Goal: Information Seeking & Learning: Understand process/instructions

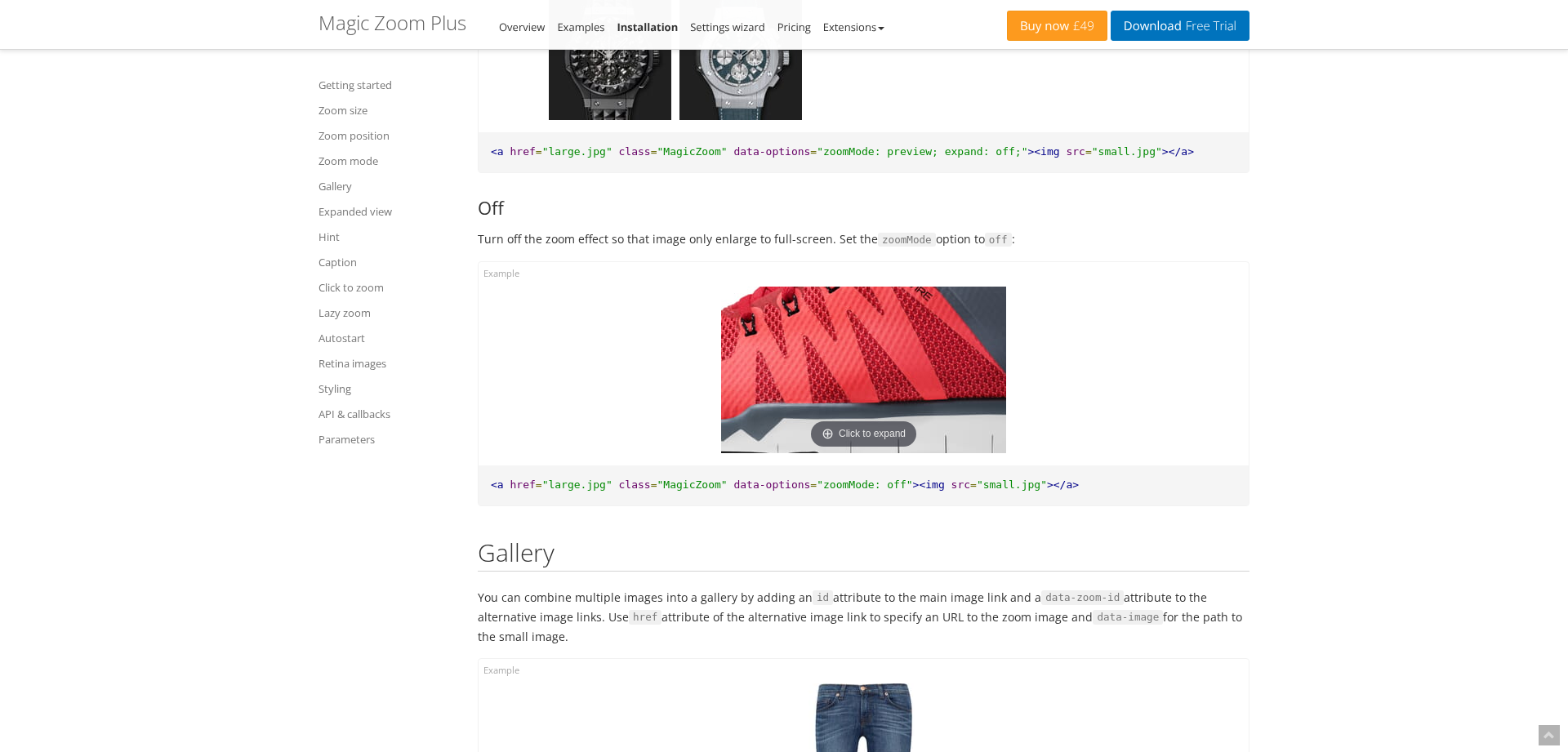
click at [898, 410] on img at bounding box center [863, 369] width 285 height 167
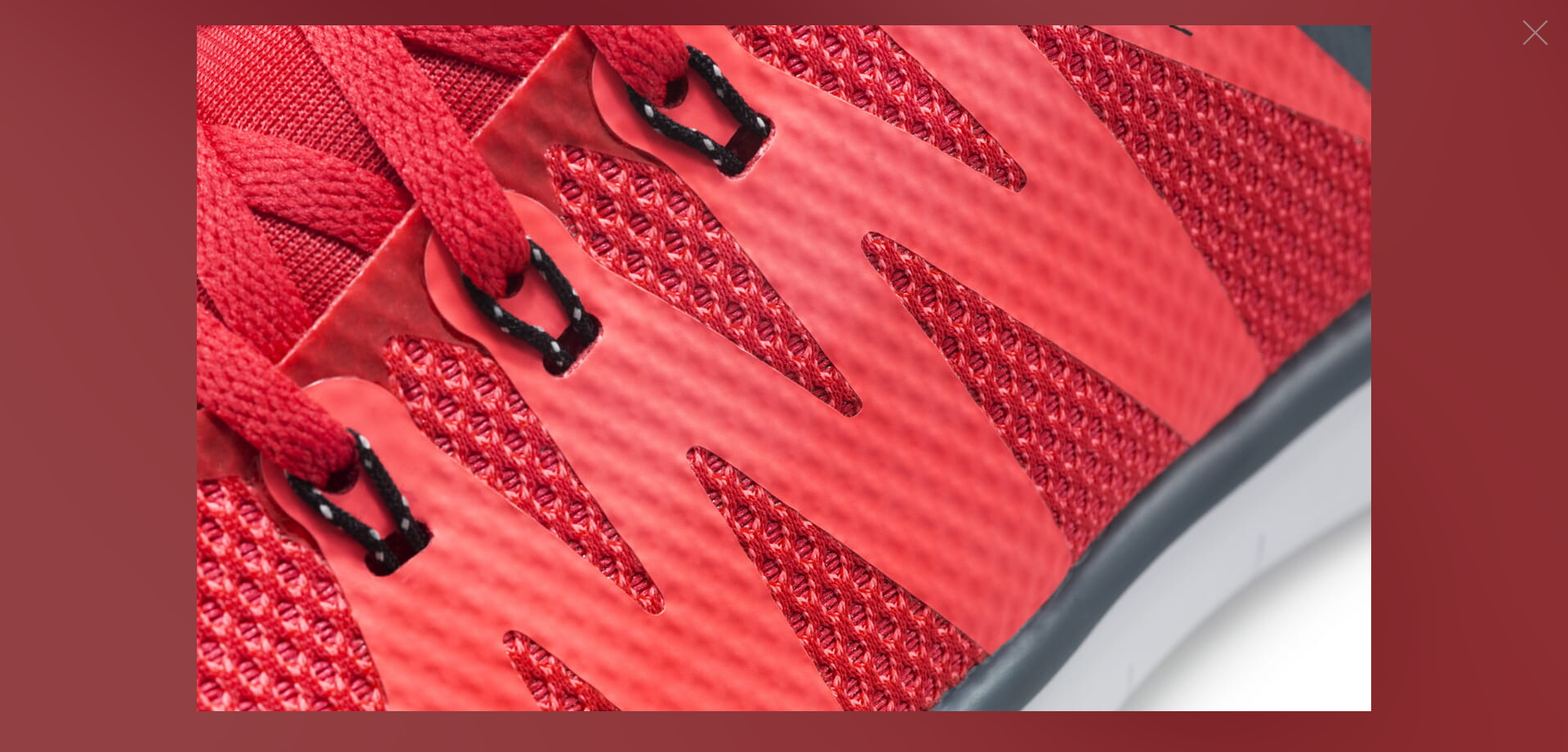
click at [884, 402] on img at bounding box center [784, 368] width 1174 height 686
click at [1534, 31] on button "button" at bounding box center [1535, 33] width 49 height 49
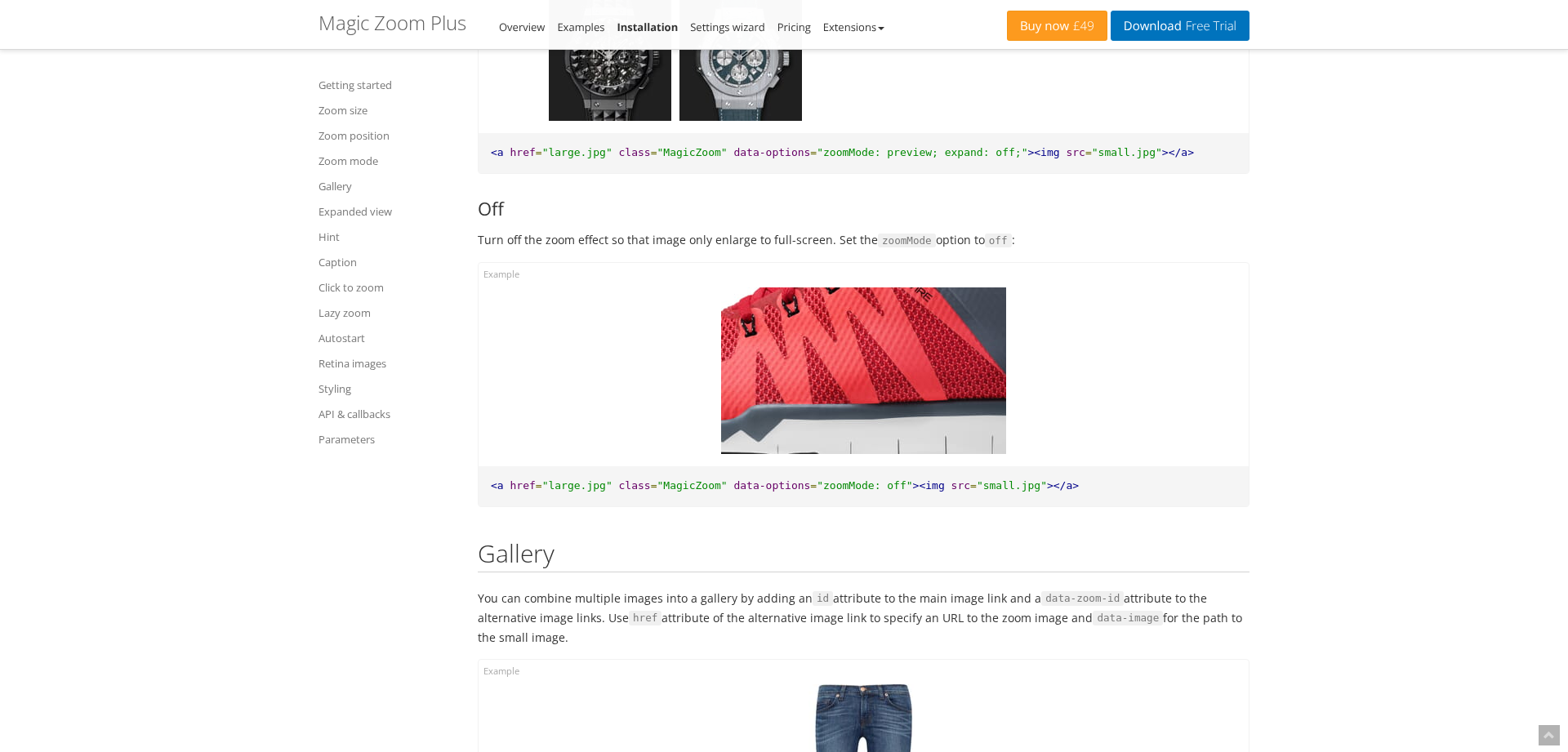
click at [664, 490] on span ""MagicZoom"" at bounding box center [693, 485] width 71 height 12
click at [722, 493] on pre "<a href = "large.jpg" class = "MagicZoom" data-options = "zoomMode: off" ><img …" at bounding box center [863, 486] width 770 height 40
click at [766, 489] on span "data-options" at bounding box center [771, 485] width 76 height 12
drag, startPoint x: 911, startPoint y: 486, endPoint x: 731, endPoint y: 487, distance: 180.0
click at [731, 487] on pre "<a href = "large.jpg" class = "MagicZoom" data-options = "zoomMode: off" ><img …" at bounding box center [863, 486] width 770 height 40
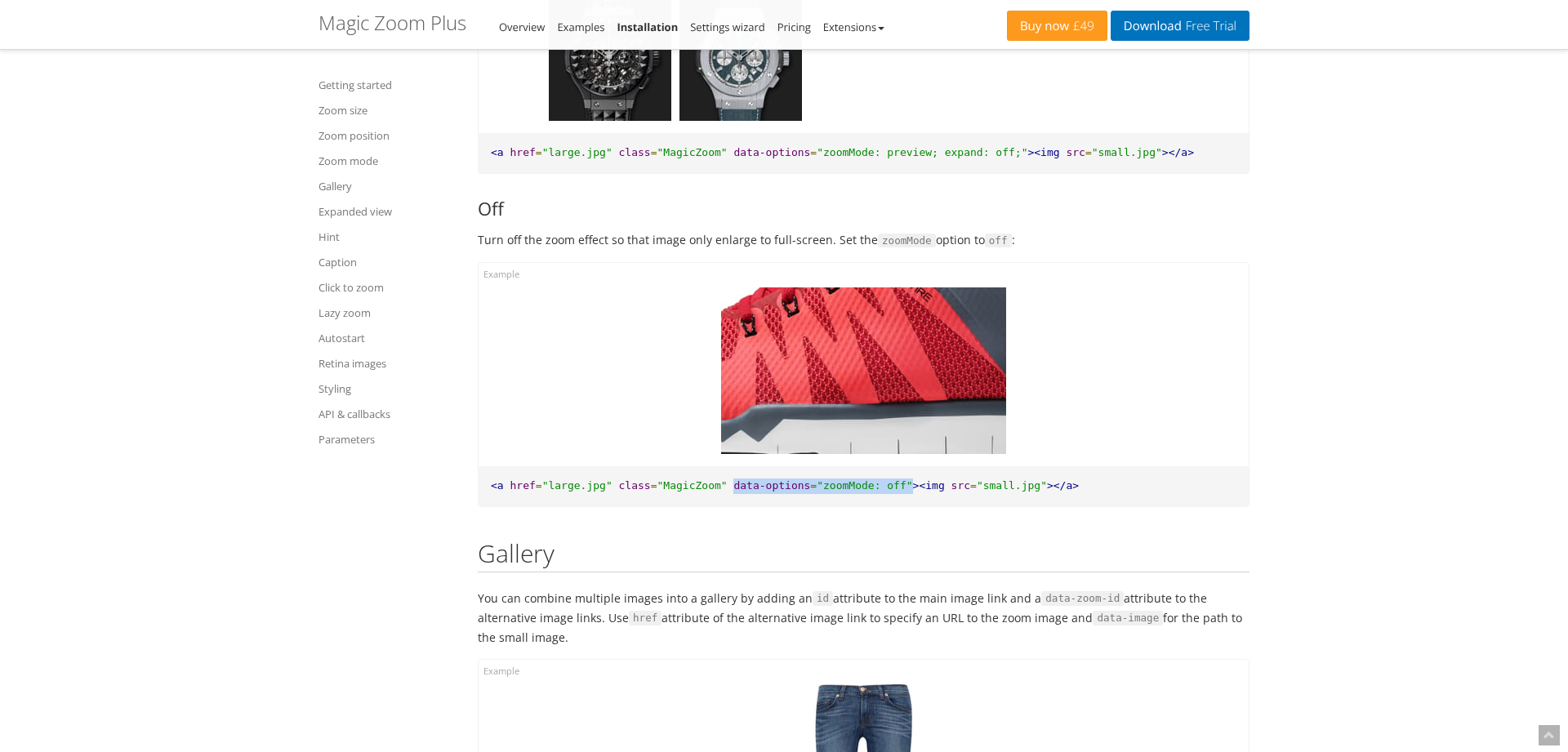
copy pre "data-options = "zoomMode: off""
click at [868, 376] on img at bounding box center [863, 370] width 285 height 167
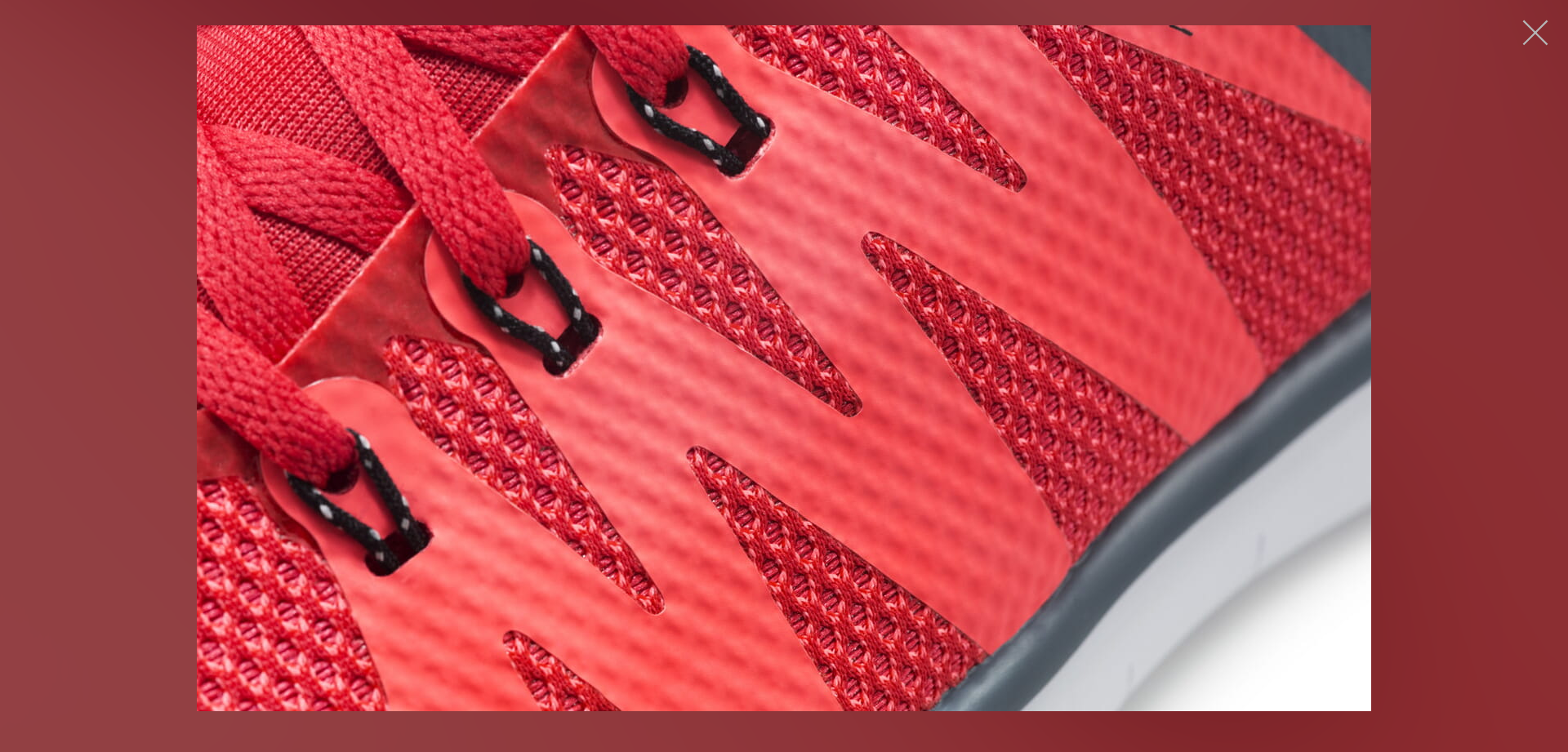
drag, startPoint x: 1543, startPoint y: 34, endPoint x: 1523, endPoint y: 35, distance: 20.0
click at [1542, 34] on button "button" at bounding box center [1535, 33] width 49 height 49
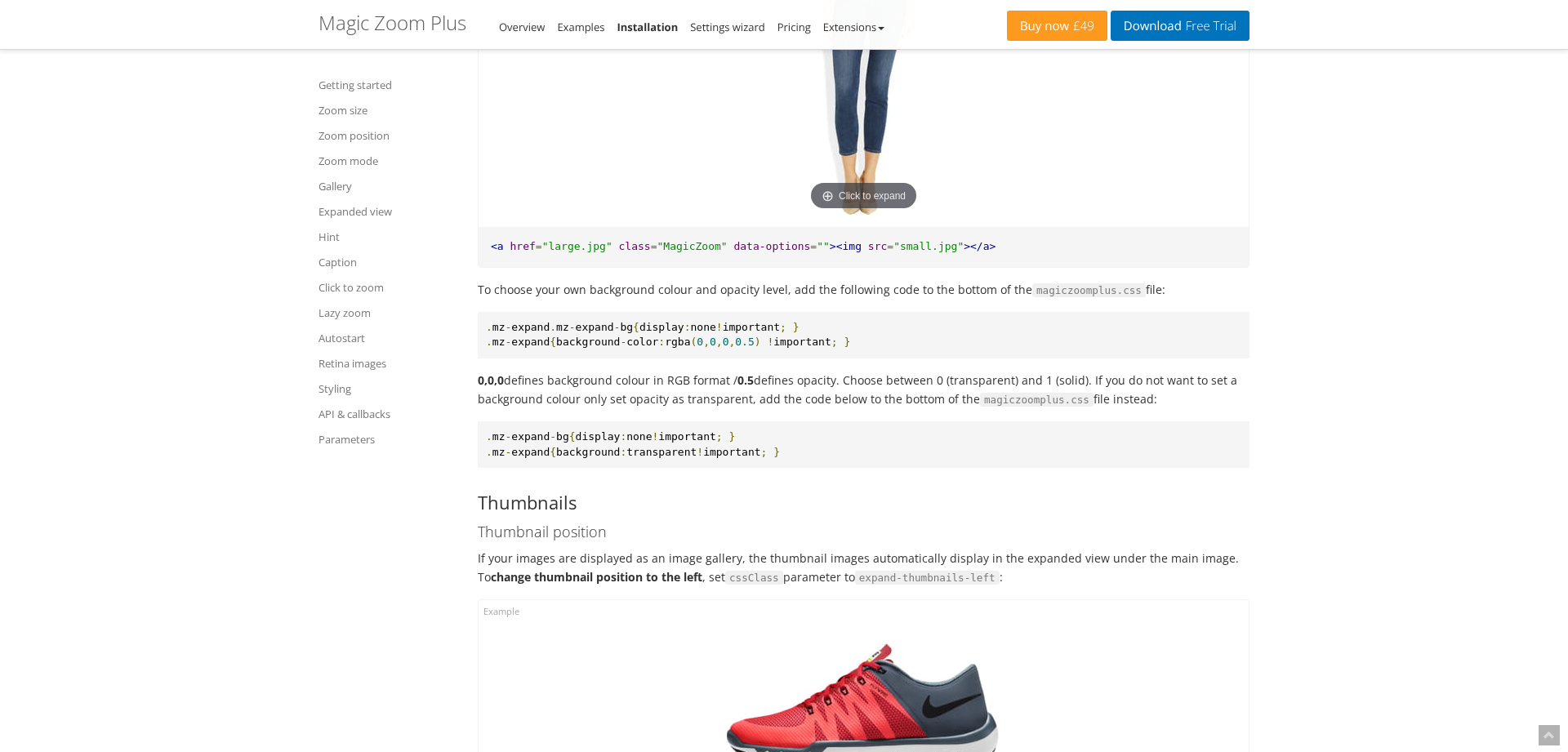
scroll to position [11223, 0]
